Goal: Transaction & Acquisition: Purchase product/service

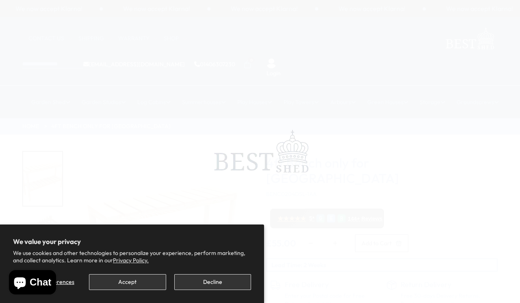
scroll to position [4, 0]
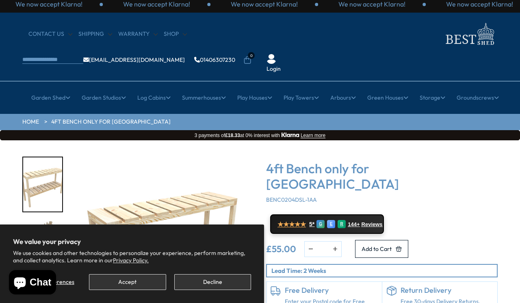
click at [133, 277] on button "Accept" at bounding box center [127, 282] width 77 height 16
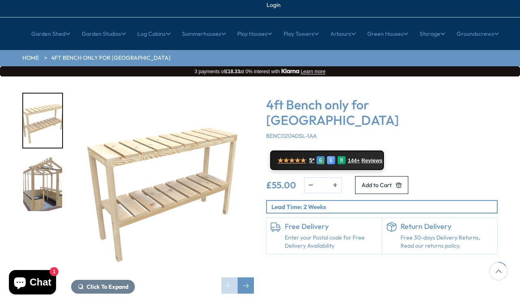
scroll to position [75, 0]
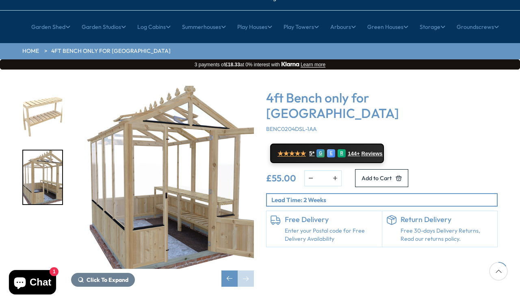
click at [41, 150] on img "2 / 2" at bounding box center [42, 177] width 39 height 54
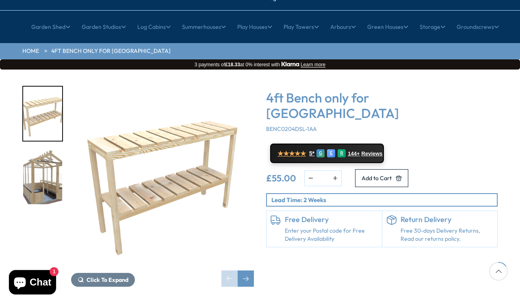
click at [30, 88] on img "1 / 2" at bounding box center [42, 114] width 39 height 54
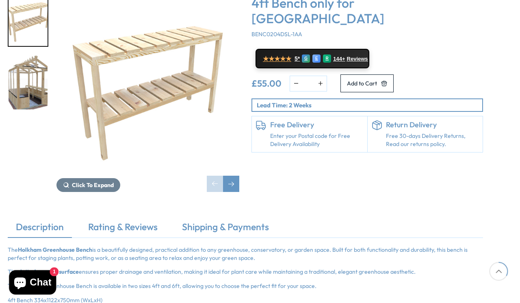
scroll to position [187, 2]
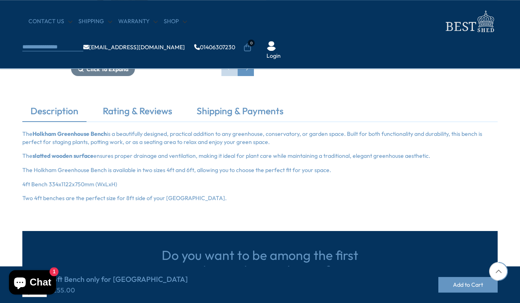
click at [133, 113] on link "Rating & Reviews" at bounding box center [138, 112] width 86 height 17
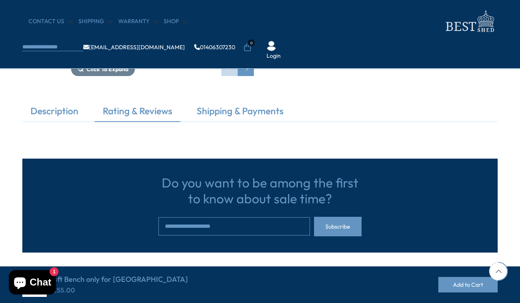
click at [227, 110] on link "Shipping & Payments" at bounding box center [240, 112] width 103 height 17
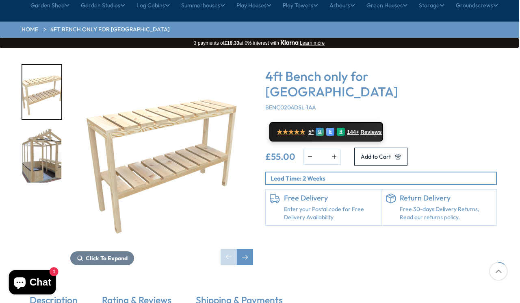
scroll to position [97, 1]
click at [29, 134] on img "2 / 2" at bounding box center [41, 156] width 39 height 54
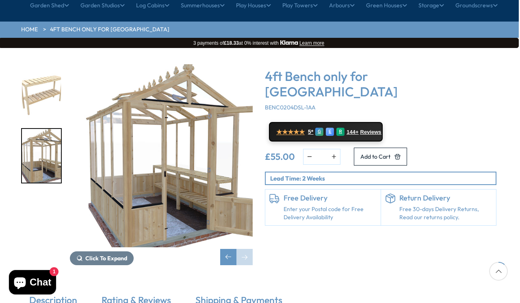
click at [94, 254] on span "Click To Expand" at bounding box center [106, 257] width 42 height 7
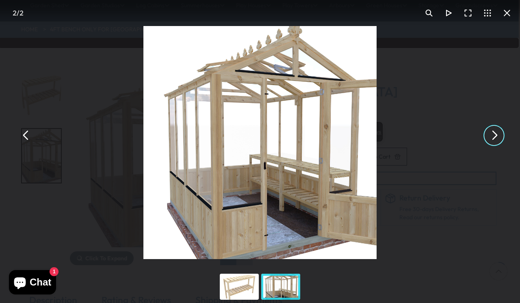
click at [491, 145] on button "You can close this modal content with the ESC key" at bounding box center [495, 136] width 20 height 20
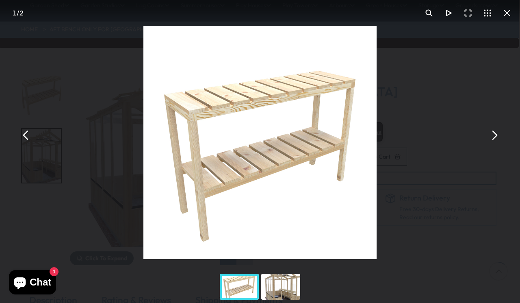
click at [505, 13] on button "You can close this modal content with the ESC key" at bounding box center [508, 13] width 20 height 20
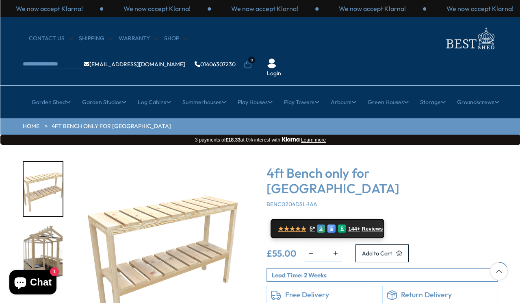
scroll to position [136, 1]
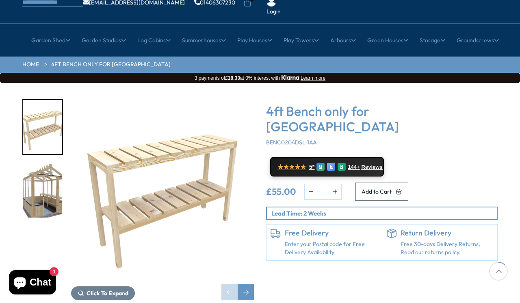
scroll to position [59, 0]
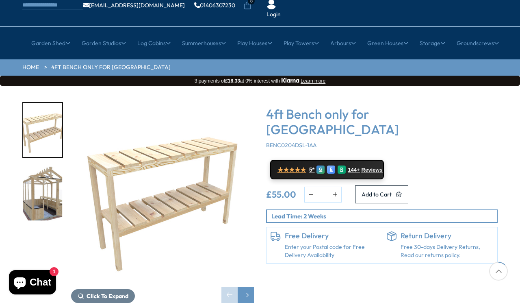
click at [41, 107] on img "1 / 2" at bounding box center [42, 130] width 39 height 54
click at [42, 111] on img "1 / 2" at bounding box center [42, 130] width 39 height 54
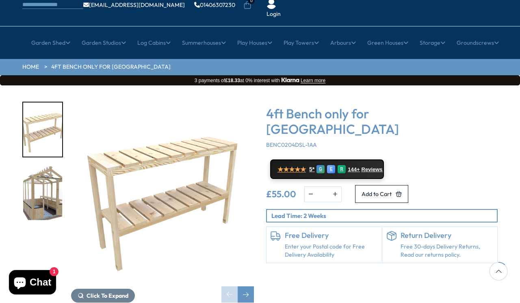
click at [41, 172] on img "2 / 2" at bounding box center [42, 193] width 39 height 54
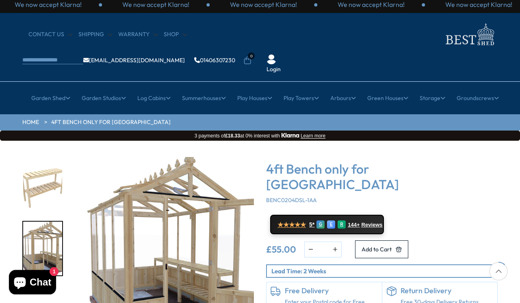
scroll to position [0, 0]
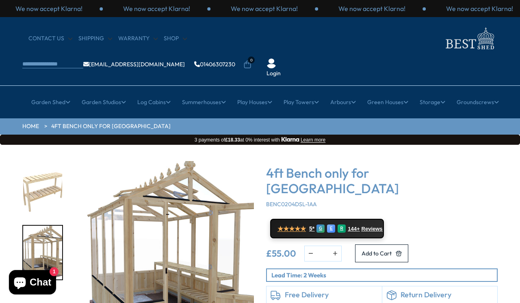
click at [83, 39] on link "Shipping" at bounding box center [95, 39] width 34 height 8
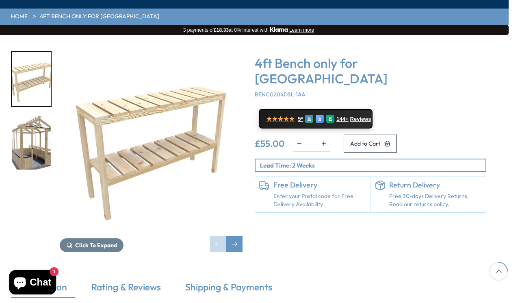
scroll to position [109, 11]
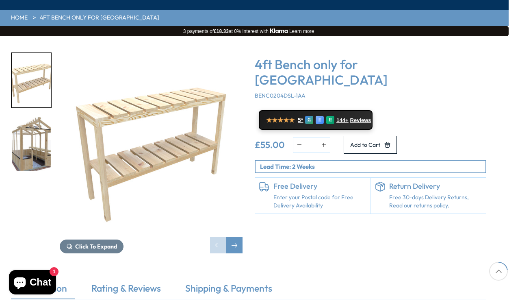
click at [34, 130] on img "2 / 2" at bounding box center [31, 144] width 39 height 54
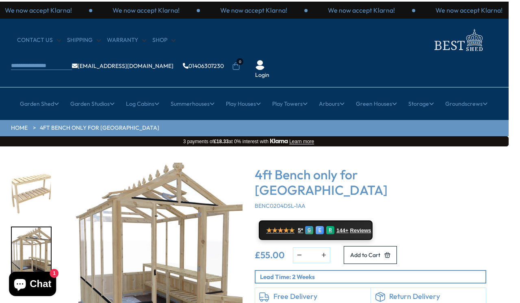
scroll to position [0, 11]
